Goal: Information Seeking & Learning: Learn about a topic

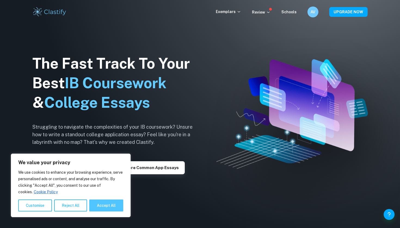
click at [101, 204] on button "Accept All" at bounding box center [106, 206] width 34 height 12
checkbox input "true"
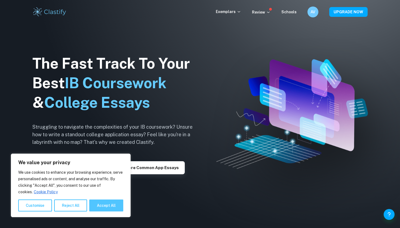
checkbox input "true"
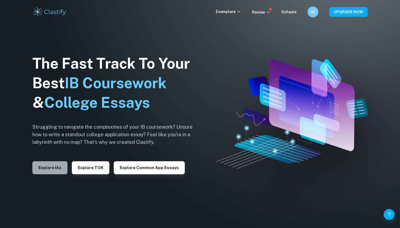
click at [59, 170] on button "Explore IAs" at bounding box center [49, 167] width 35 height 13
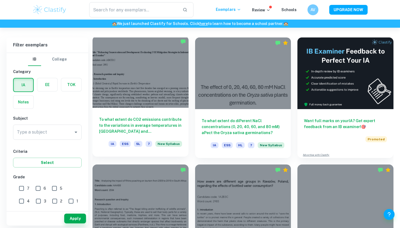
scroll to position [146, 0]
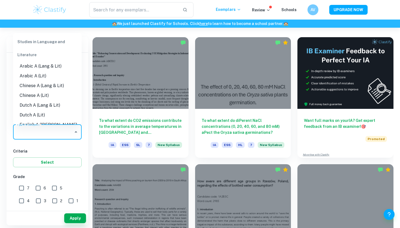
click at [54, 133] on input "Type a subject" at bounding box center [42, 132] width 55 height 10
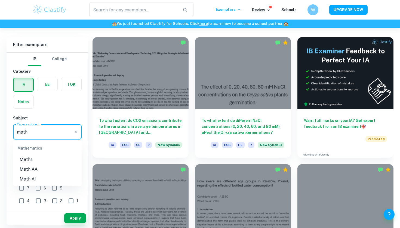
click at [38, 181] on li "Math AI" at bounding box center [47, 179] width 68 height 10
type input "Math AI"
click at [20, 189] on input "7" at bounding box center [21, 188] width 11 height 11
checkbox input "true"
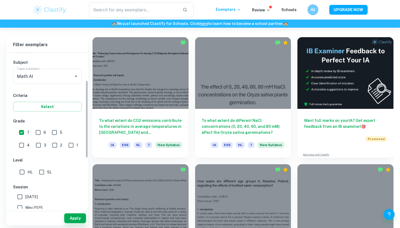
scroll to position [56, 0]
click at [22, 173] on input "HL" at bounding box center [22, 171] width 11 height 11
checkbox input "true"
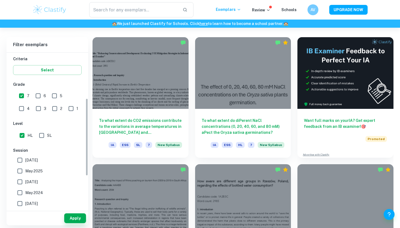
scroll to position [93, 0]
click at [76, 218] on button "Apply" at bounding box center [75, 219] width 22 height 10
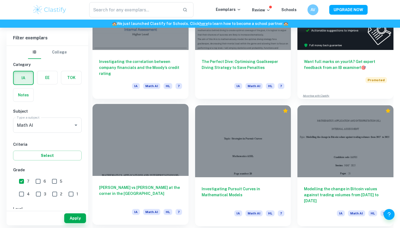
scroll to position [201, 0]
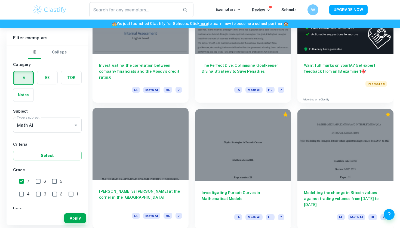
click at [159, 129] on div at bounding box center [140, 144] width 96 height 72
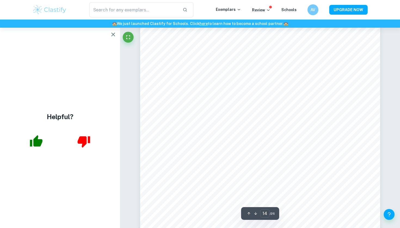
scroll to position [4700, 0]
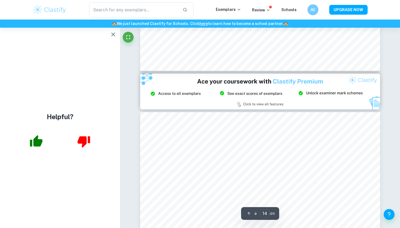
type input "15"
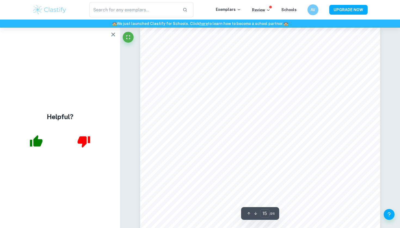
scroll to position [4962, 0]
